Goal: Task Accomplishment & Management: Use online tool/utility

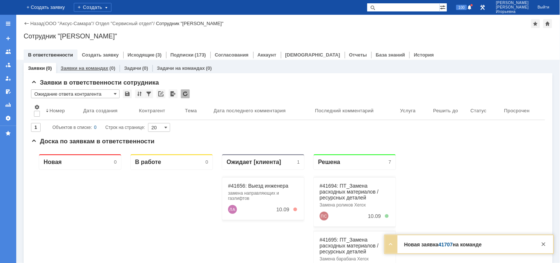
click at [84, 67] on link "Заявки на командах" at bounding box center [85, 68] width 48 height 6
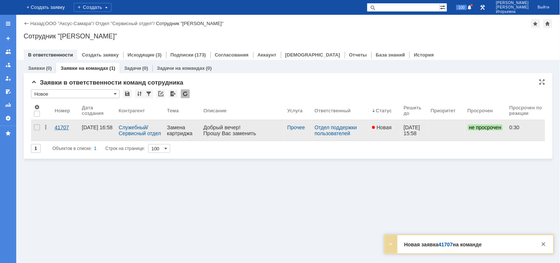
click at [63, 128] on div "41707" at bounding box center [65, 127] width 21 height 6
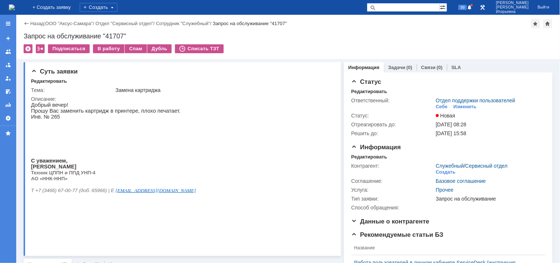
click at [15, 6] on img at bounding box center [12, 7] width 6 height 6
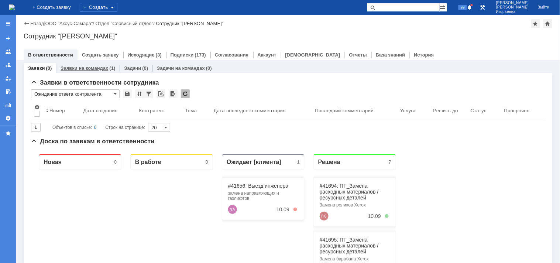
click at [75, 70] on link "Заявки на командах" at bounding box center [85, 68] width 48 height 6
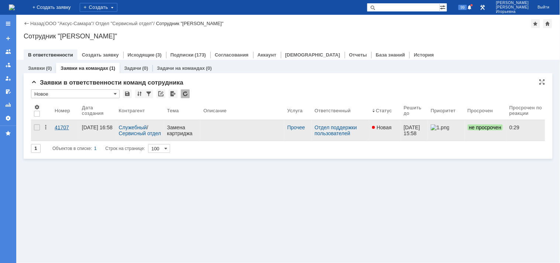
click at [62, 126] on div "41707" at bounding box center [65, 127] width 21 height 6
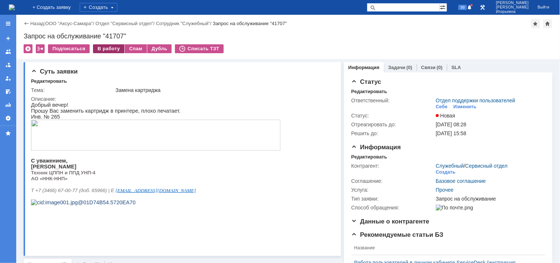
click at [113, 48] on div "В работу" at bounding box center [108, 48] width 31 height 9
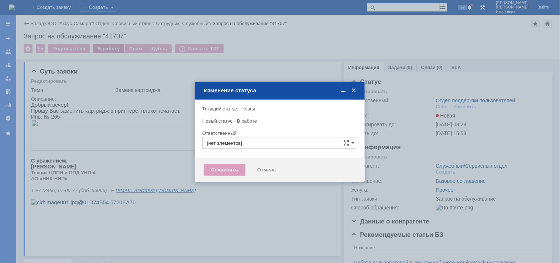
type input "Отдел поддержки пользователей"
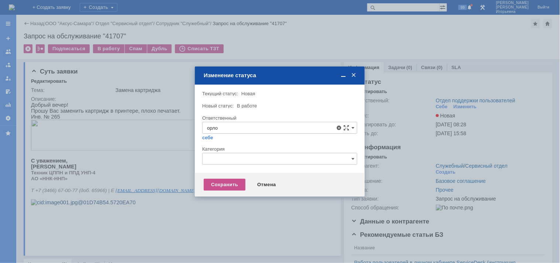
click at [259, 182] on span "[PERSON_NAME]" at bounding box center [279, 181] width 145 height 6
type input "[PERSON_NAME]"
click at [219, 182] on div "Сохранить" at bounding box center [225, 185] width 42 height 12
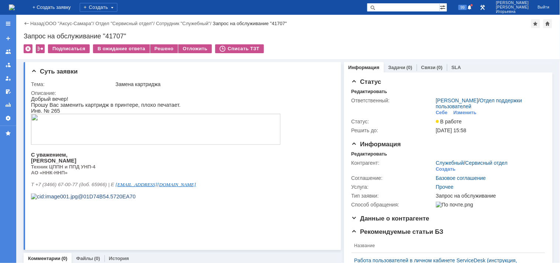
click at [112, 35] on div "Запрос на обслуживание "41707"" at bounding box center [288, 35] width 529 height 7
drag, startPoint x: 125, startPoint y: 34, endPoint x: 105, endPoint y: 35, distance: 20.3
click at [105, 35] on div "Запрос на обслуживание "41707"" at bounding box center [288, 35] width 529 height 7
copy div "41707"
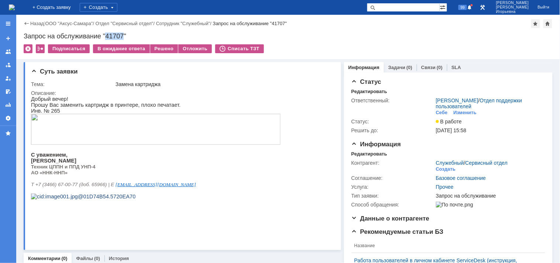
click at [15, 5] on img at bounding box center [12, 7] width 6 height 6
